Goal: Task Accomplishment & Management: Complete application form

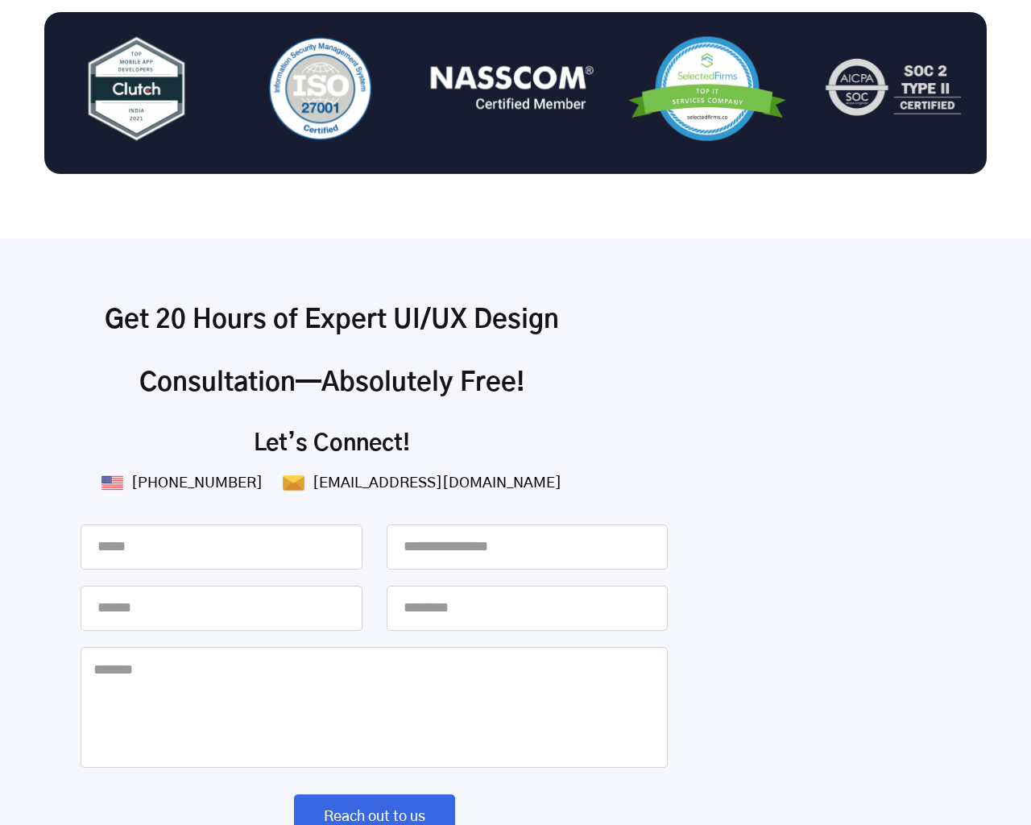
scroll to position [5635, 0]
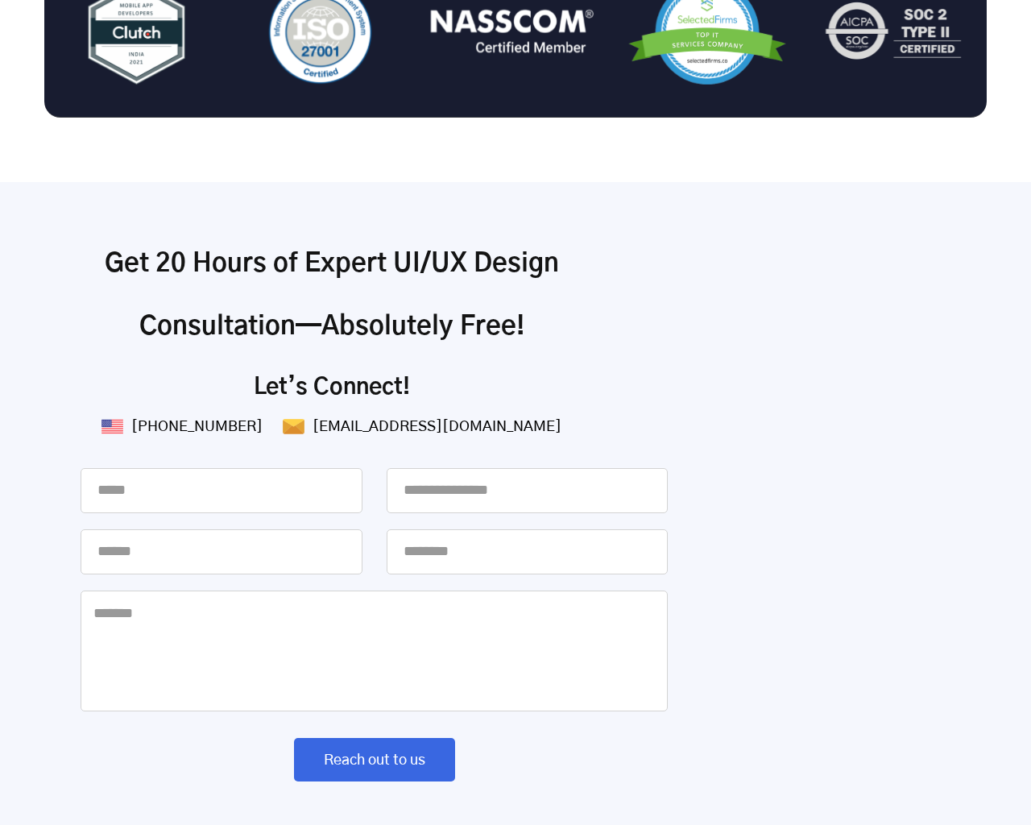
click input "Name is required!" at bounding box center [0, 0] width 0 height 0
click input "Email is required!" at bounding box center [0, 0] width 0 height 0
click input "Please enter Phone No." at bounding box center [0, 0] width 0 height 0
click textarea "Message is required!" at bounding box center [0, 0] width 0 height 0
type input "*"
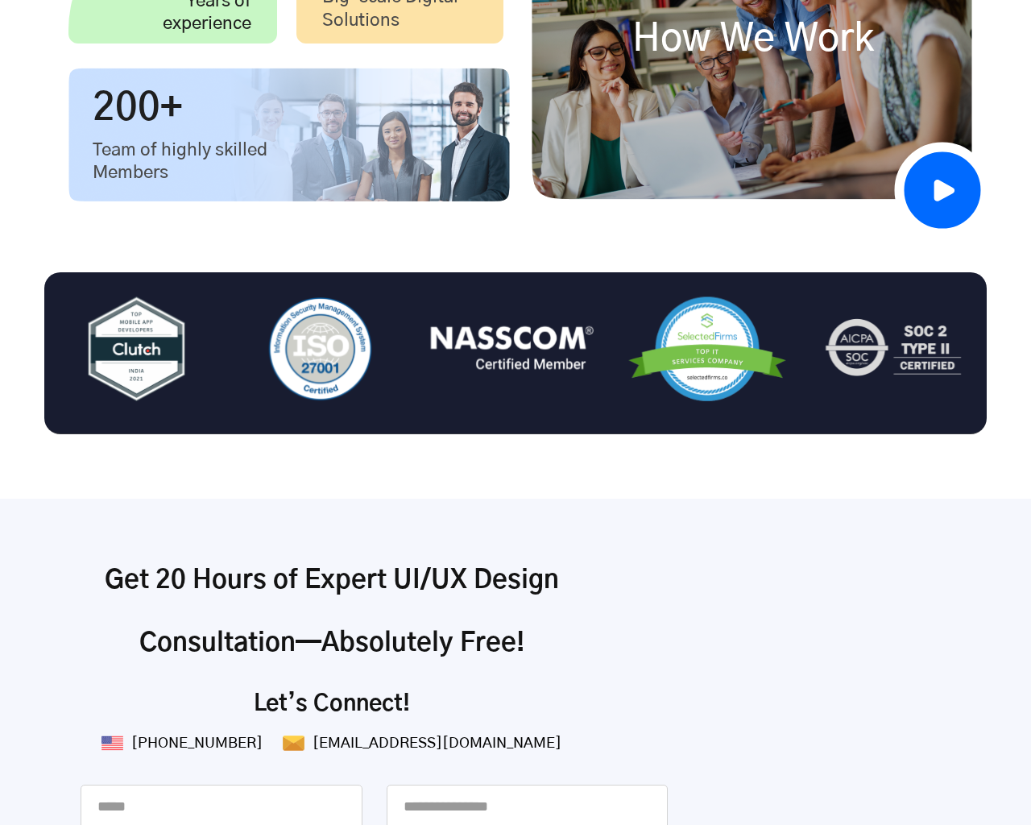
type input "**********"
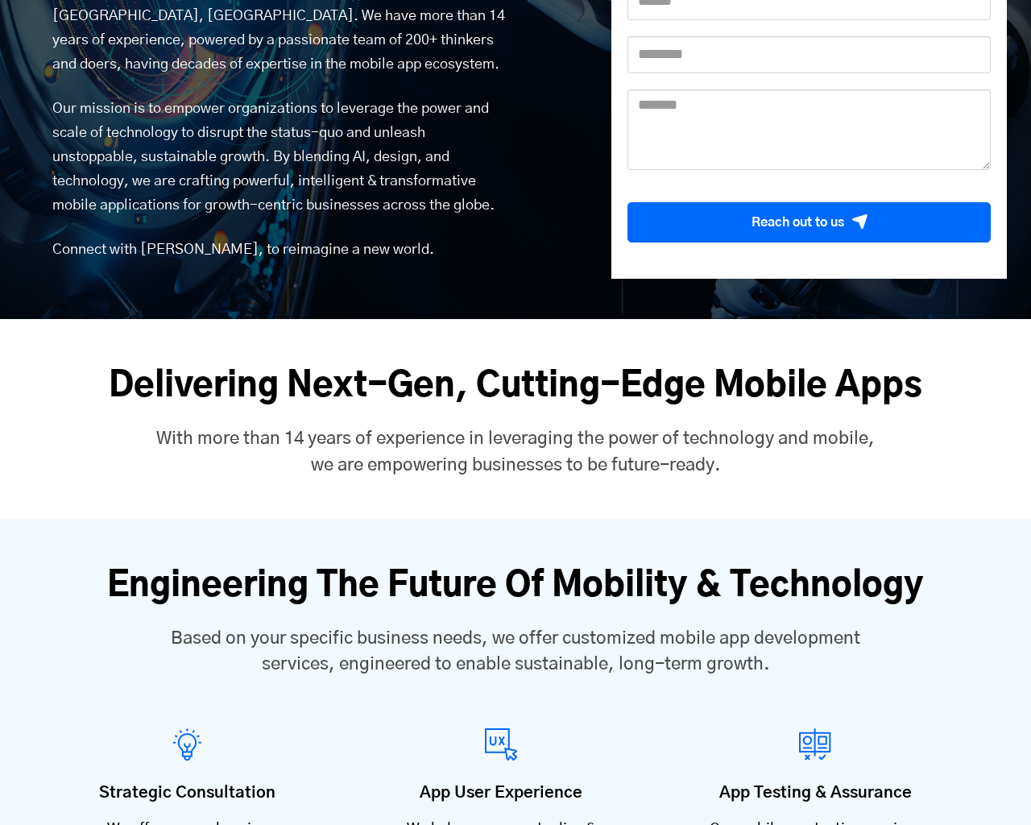
type input "*"
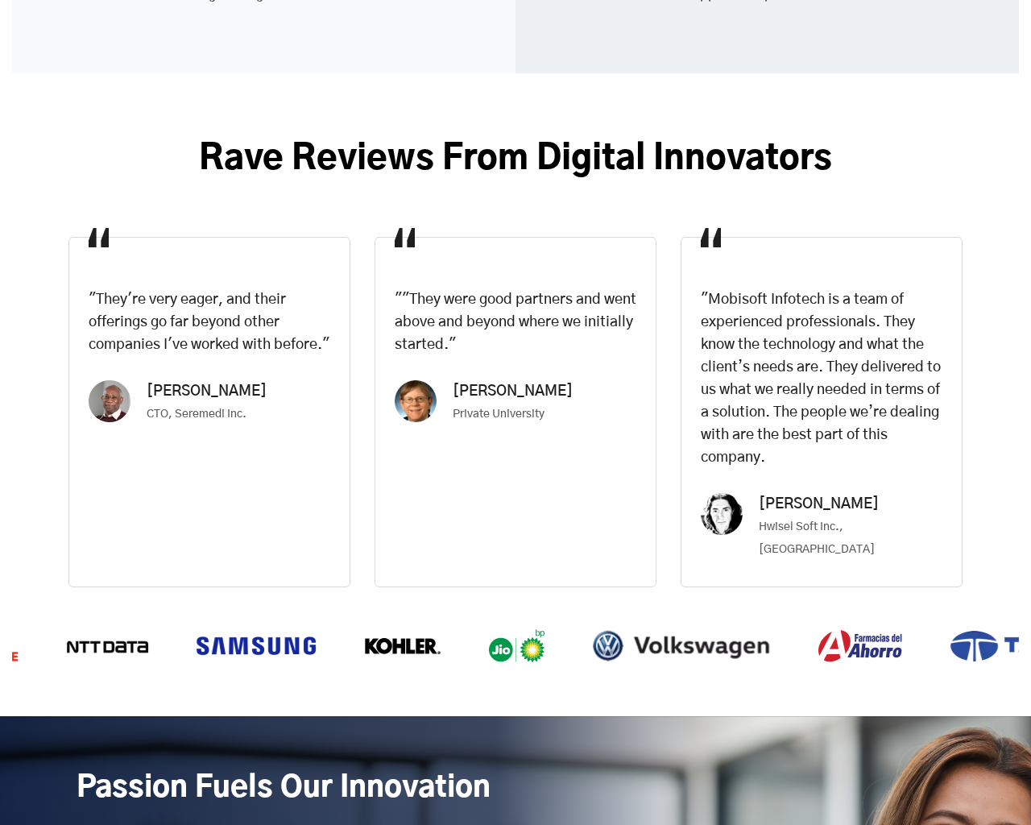
type input "*"
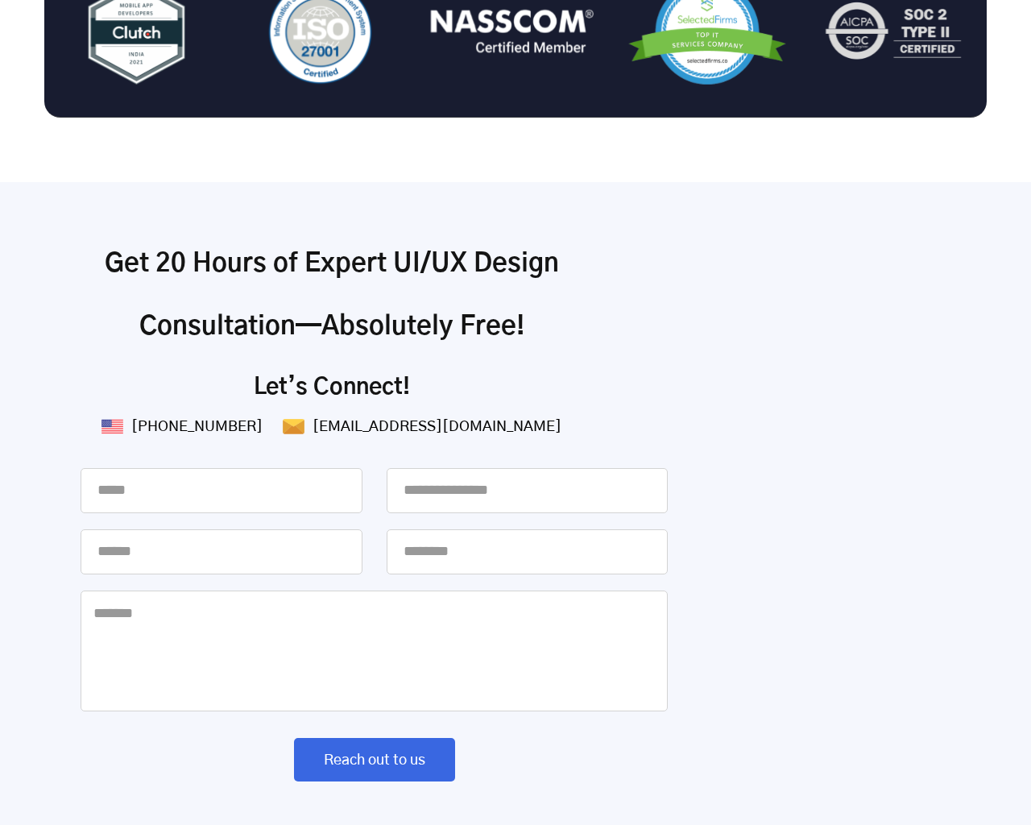
type textarea "*"
type input "*"
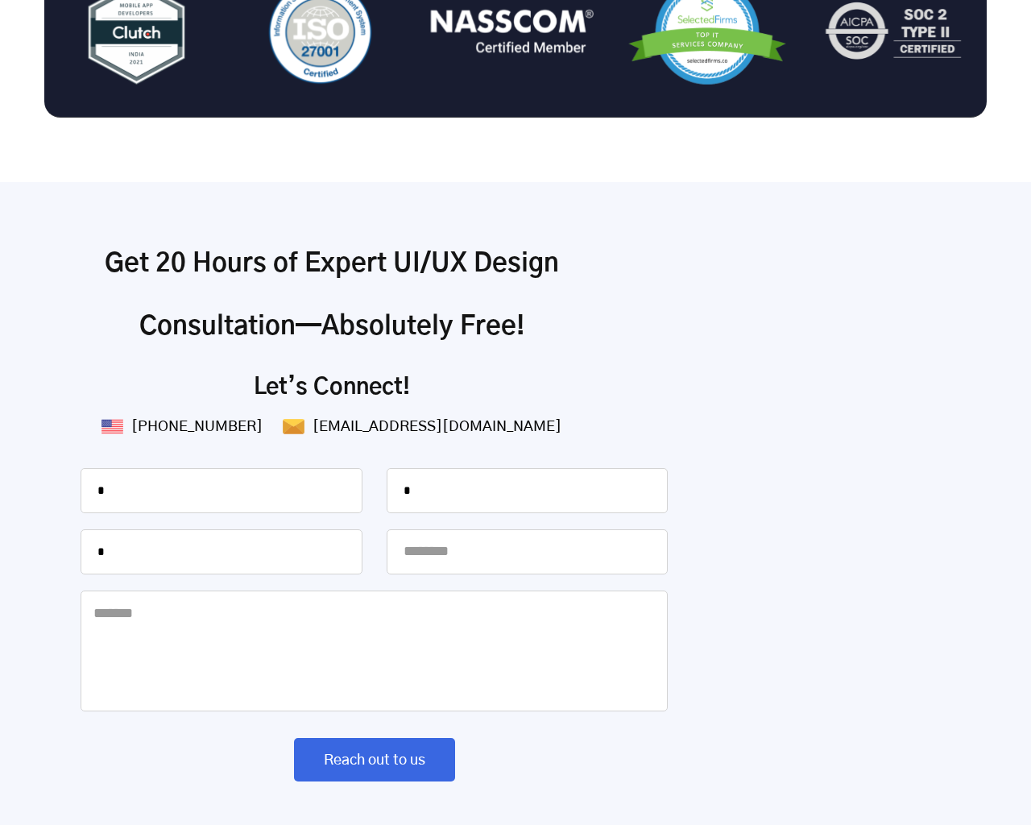
type input "*"
type textarea "*"
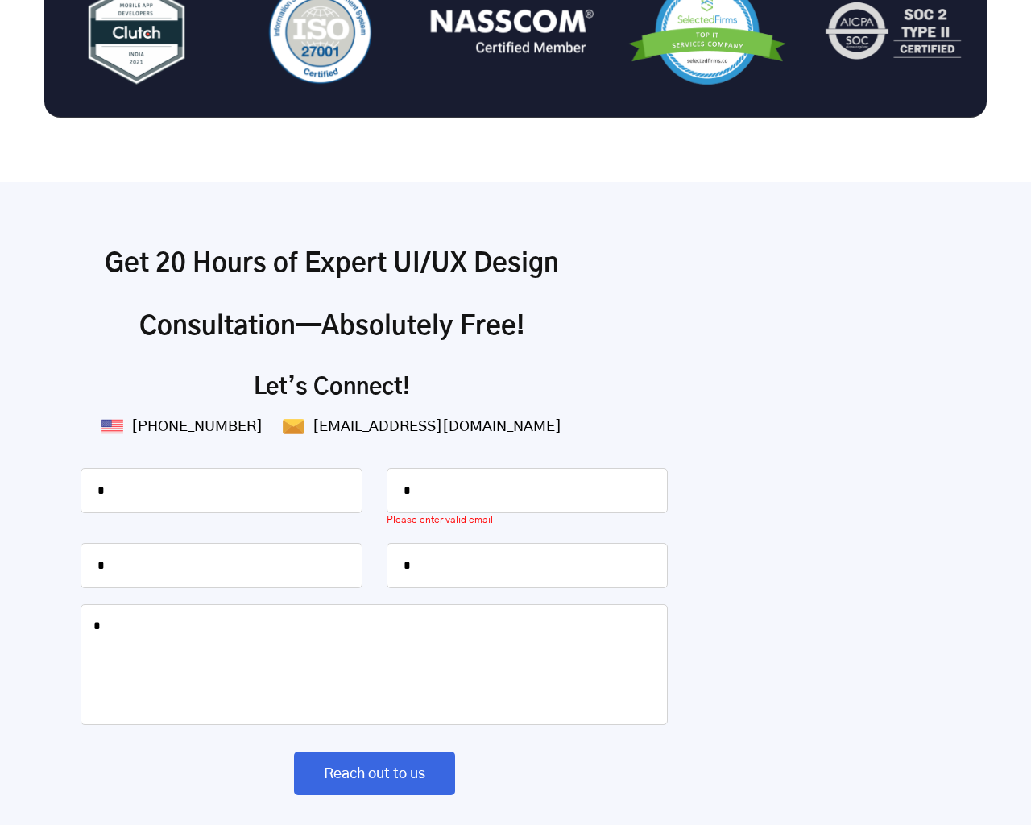
scroll to position [5648, 0]
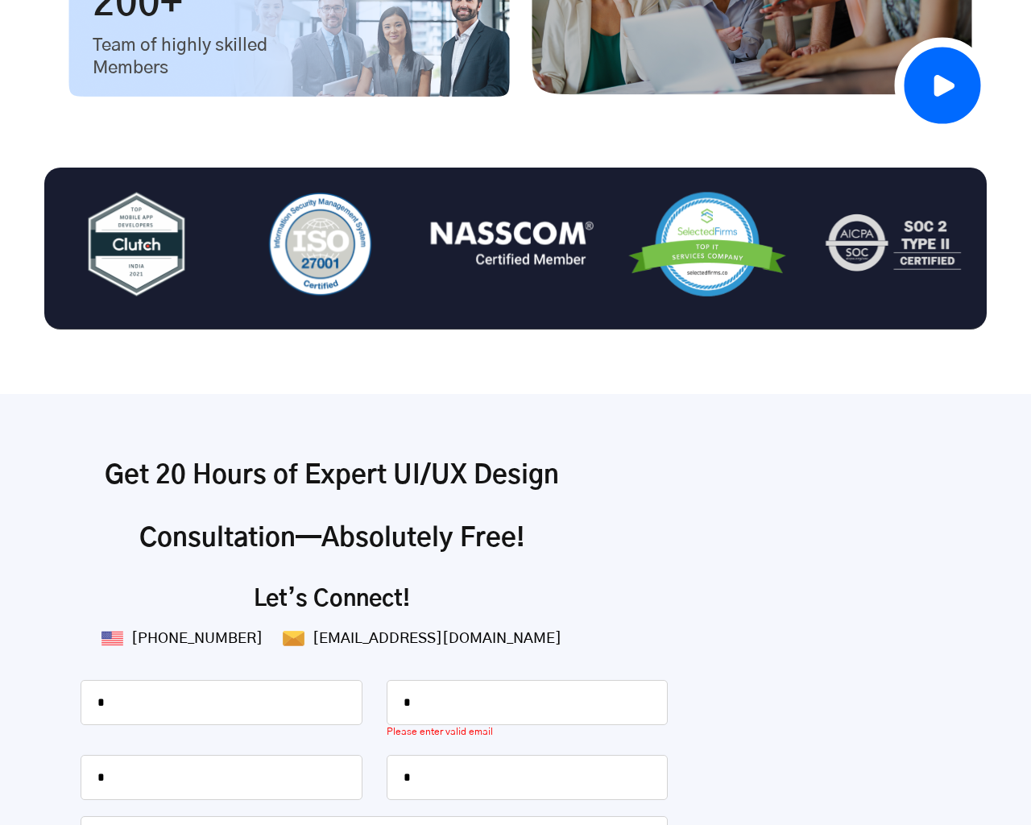
scroll to position [5648, 0]
